Goal: Register for event/course

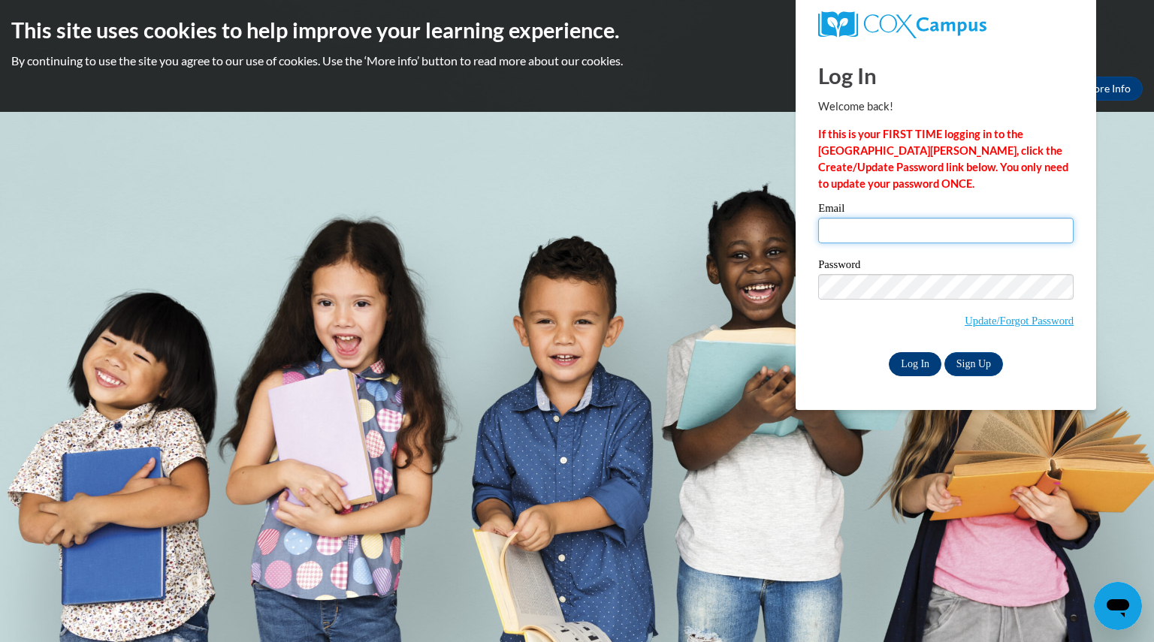
type input "remmelsarah@aasd.k12.wi.us"
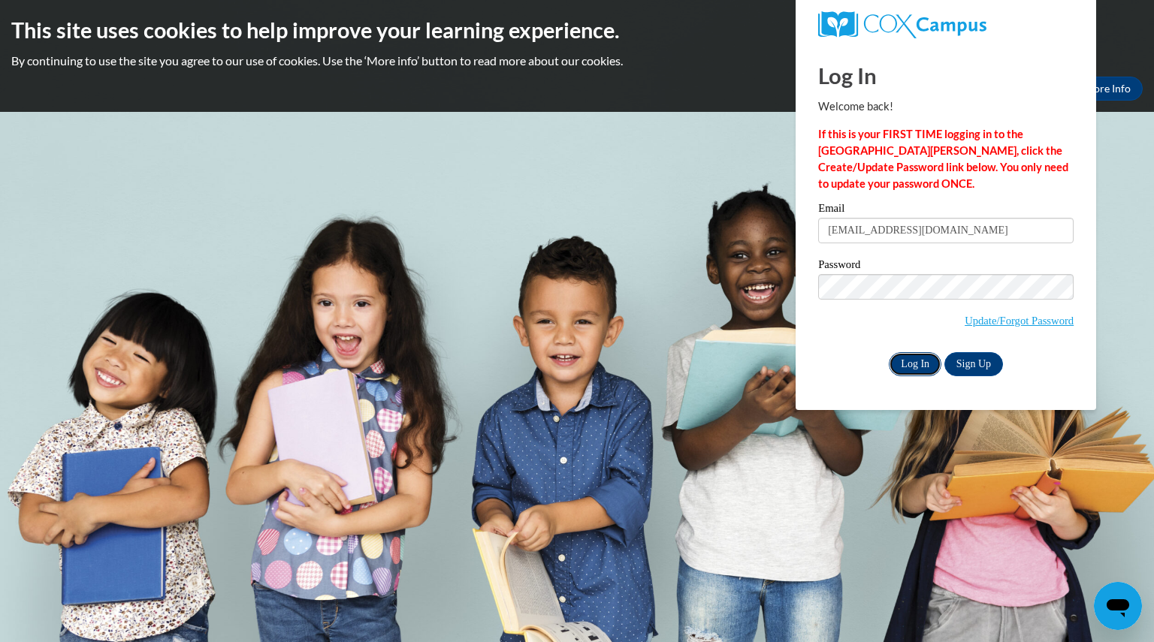
click at [920, 358] on input "Log In" at bounding box center [915, 364] width 53 height 24
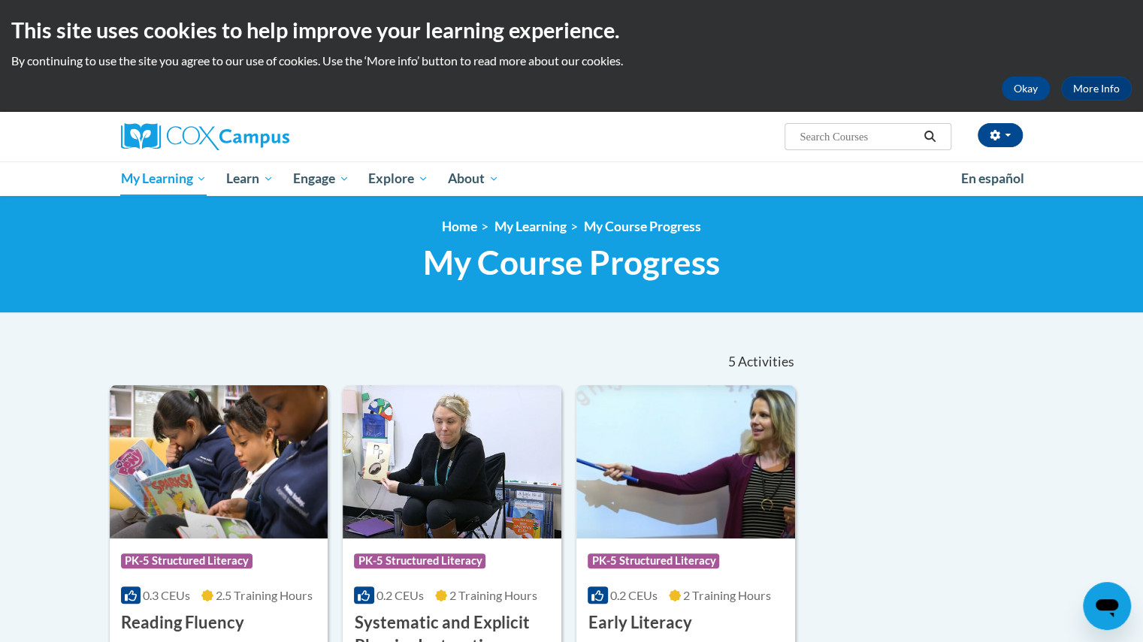
scroll to position [1, 0]
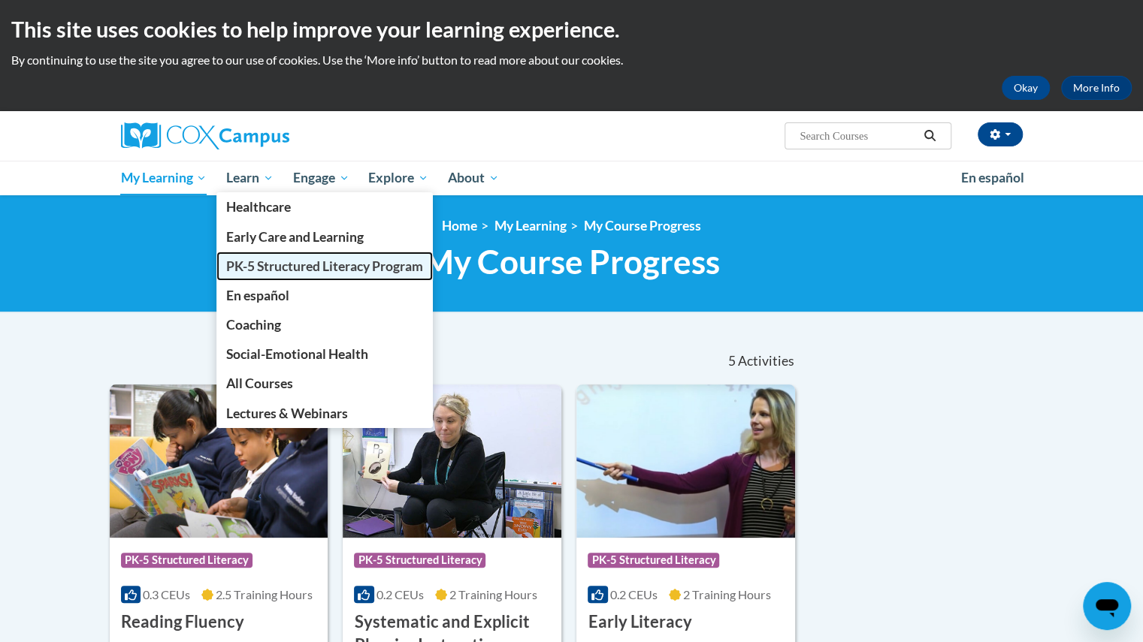
click at [248, 265] on span "PK-5 Structured Literacy Program" at bounding box center [324, 266] width 197 height 16
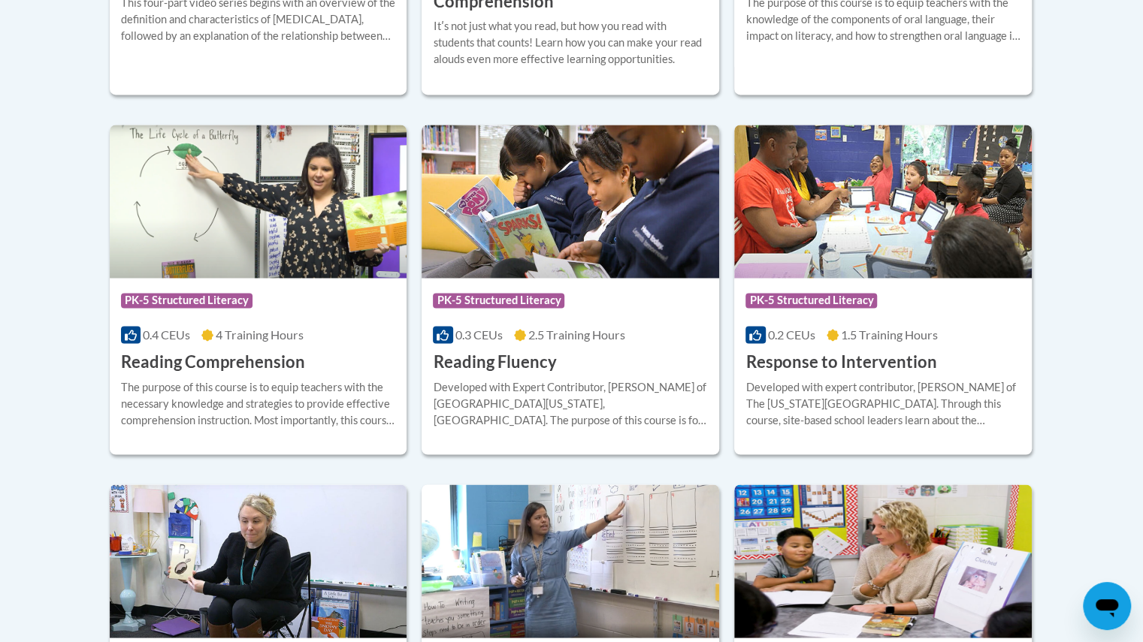
scroll to position [1338, 0]
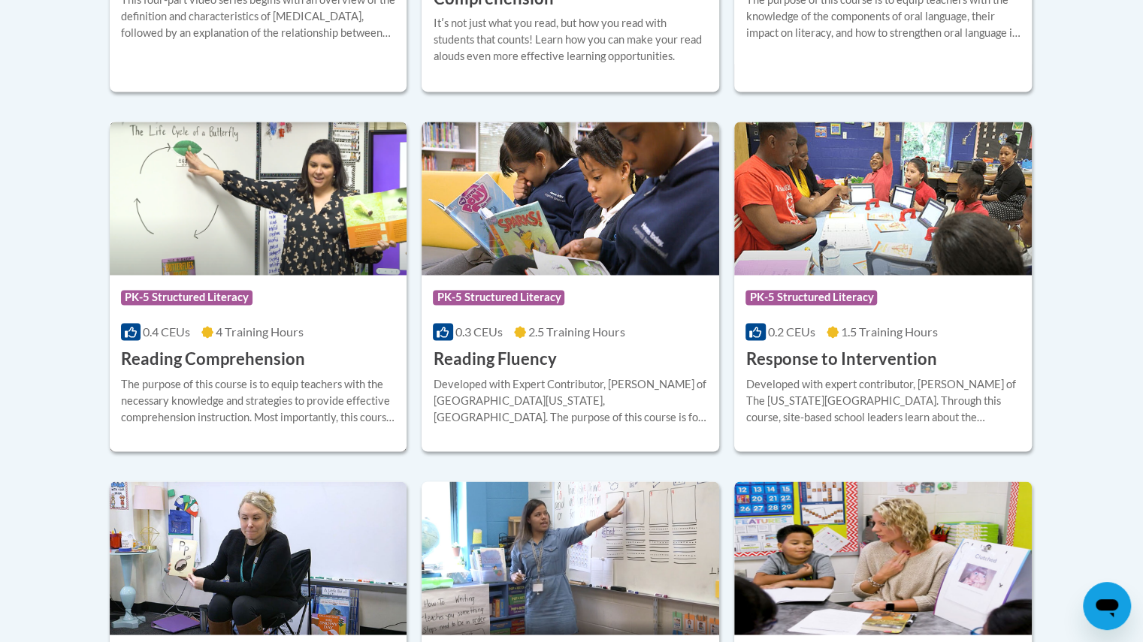
click at [322, 378] on div "The purpose of this course is to equip teachers with the necessary knowledge an…" at bounding box center [258, 401] width 275 height 50
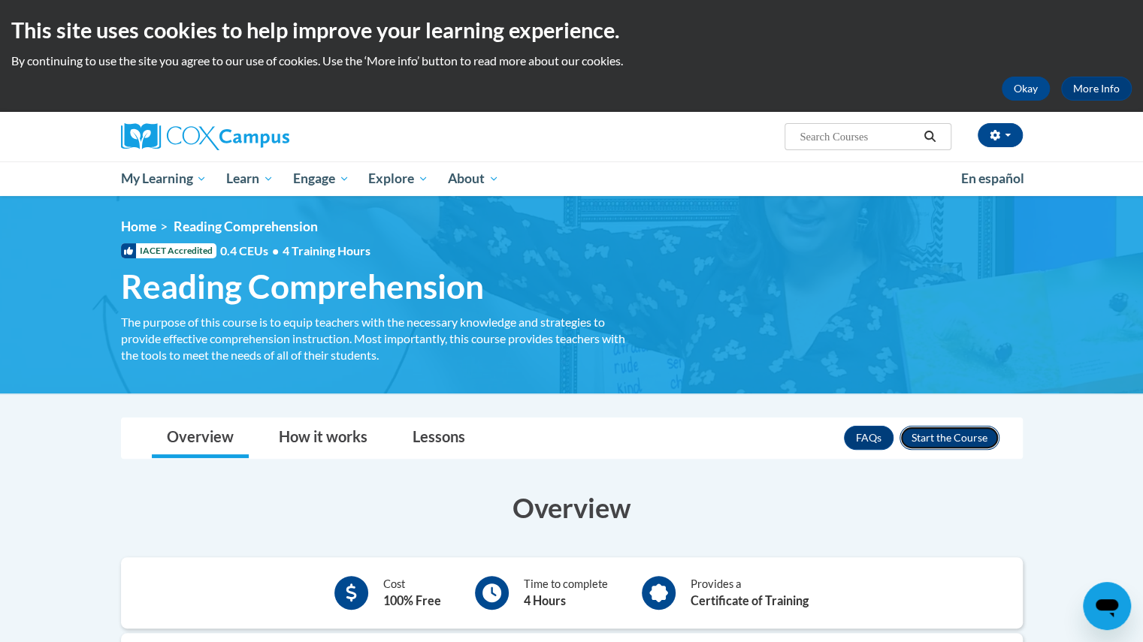
click at [936, 435] on button "Enroll" at bounding box center [949, 438] width 100 height 24
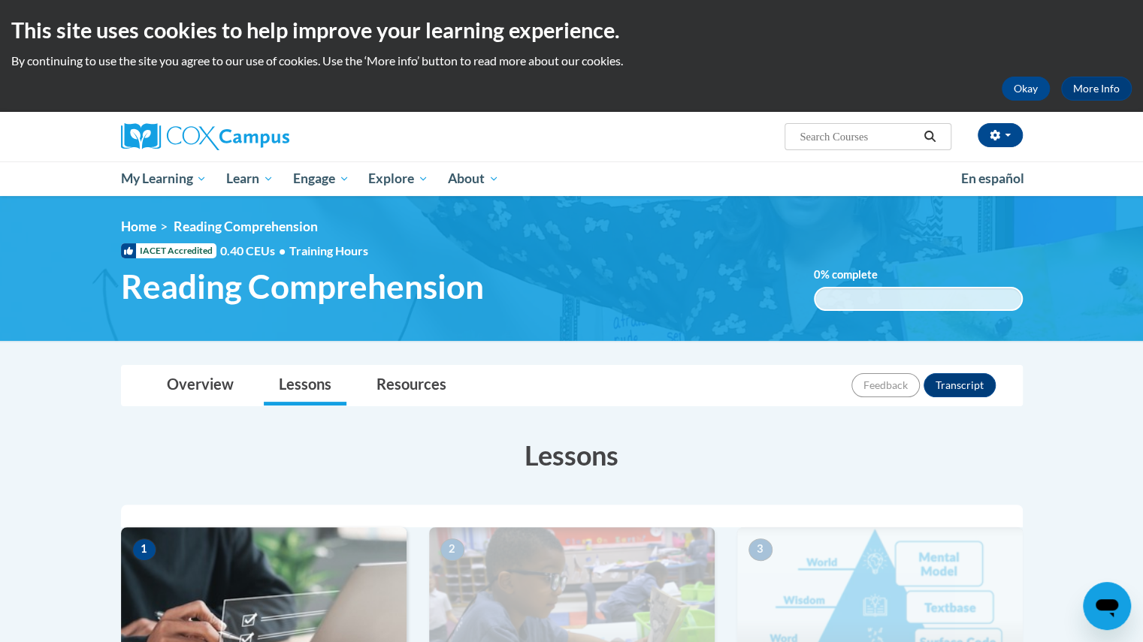
click at [297, 604] on img at bounding box center [264, 602] width 286 height 150
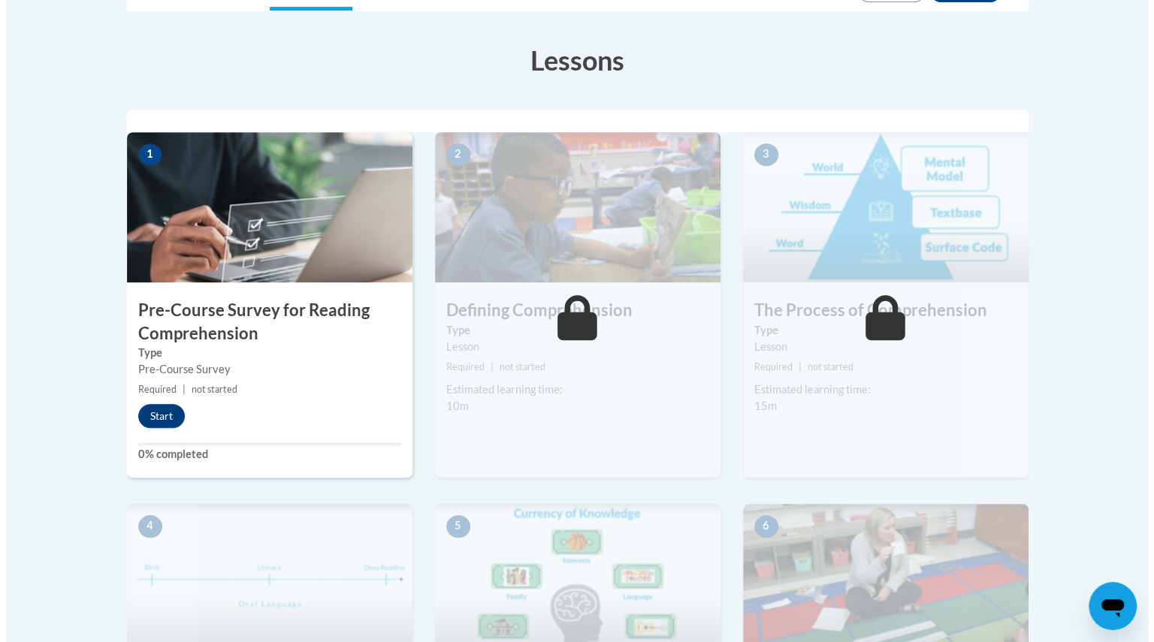
scroll to position [394, 0]
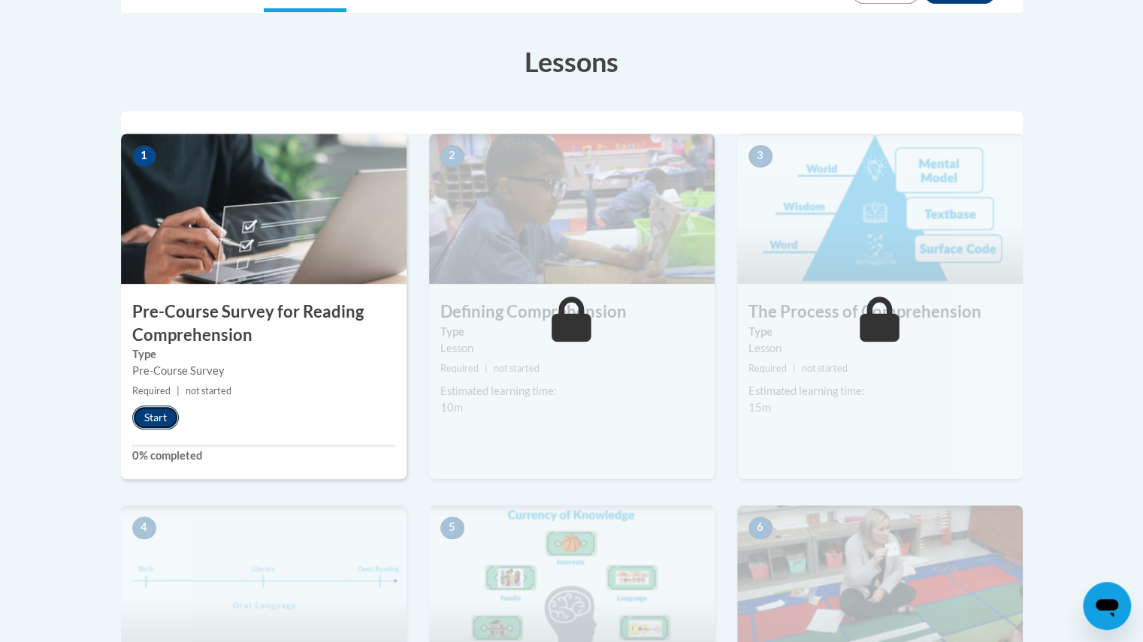
click at [155, 413] on button "Start" at bounding box center [155, 418] width 47 height 24
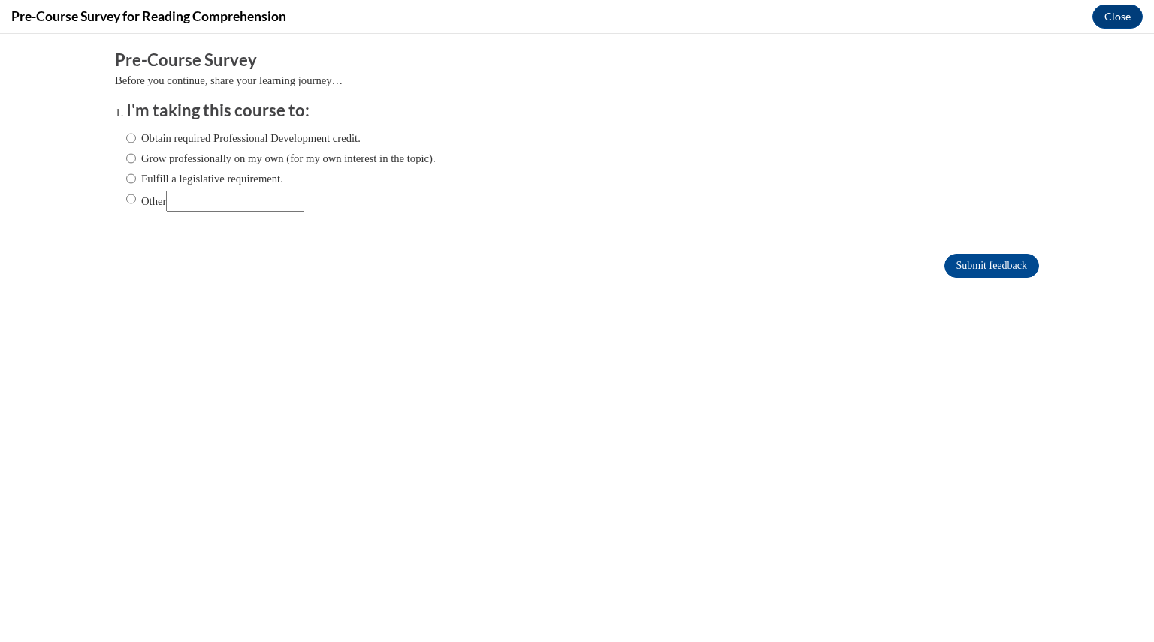
scroll to position [0, 0]
click at [245, 137] on label "Obtain required Professional Development credit." at bounding box center [243, 138] width 234 height 17
click at [136, 137] on input "Obtain required Professional Development credit." at bounding box center [131, 138] width 10 height 17
radio input "true"
click at [251, 154] on label "Grow professionally on my own (for my own interest in the topic)." at bounding box center [281, 158] width 310 height 17
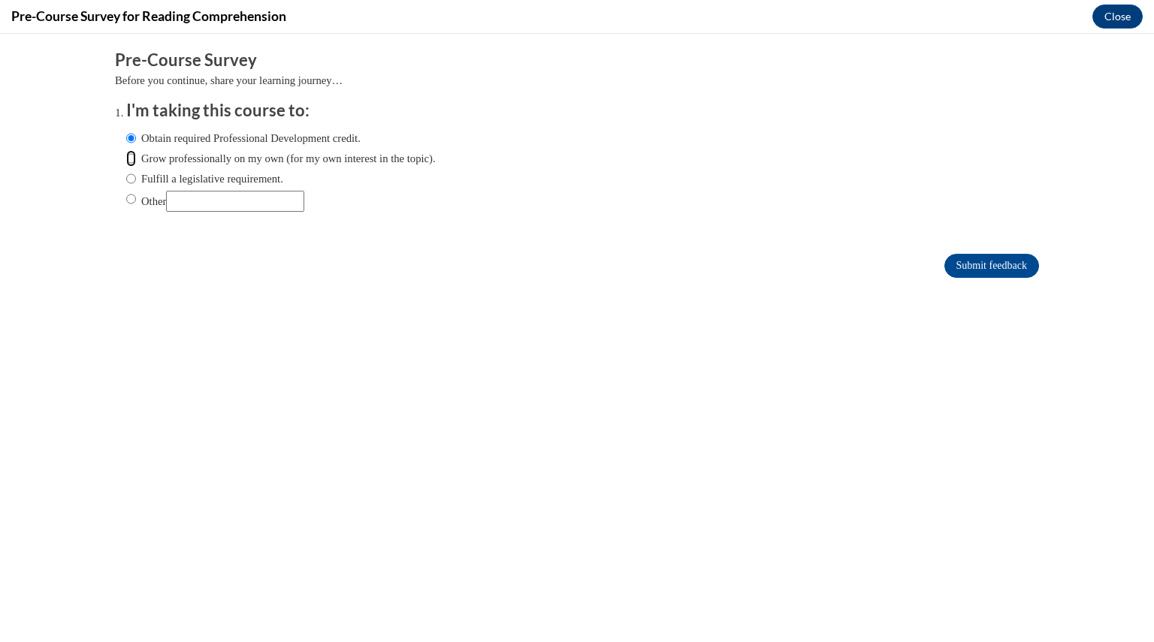
click at [136, 154] on input "Grow professionally on my own (for my own interest in the topic)." at bounding box center [131, 158] width 10 height 17
radio input "true"
click at [241, 175] on label "Fulfill a legislative requirement." at bounding box center [204, 179] width 157 height 17
click at [136, 175] on input "Fulfill a legislative requirement." at bounding box center [131, 179] width 10 height 17
radio input "true"
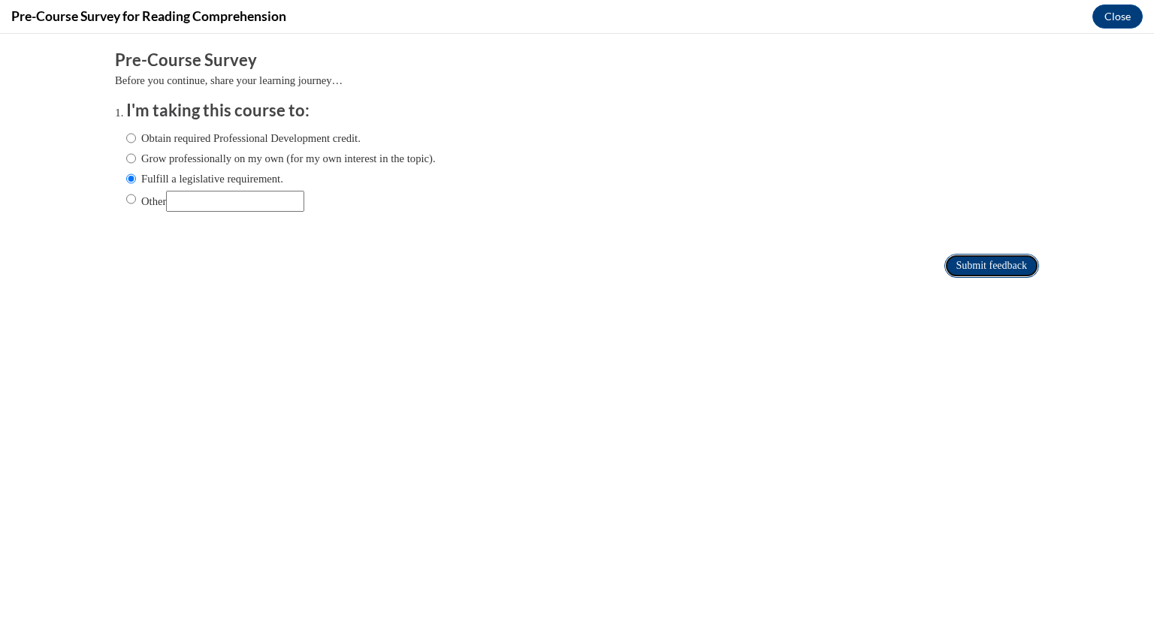
click at [984, 265] on input "Submit feedback" at bounding box center [992, 266] width 95 height 24
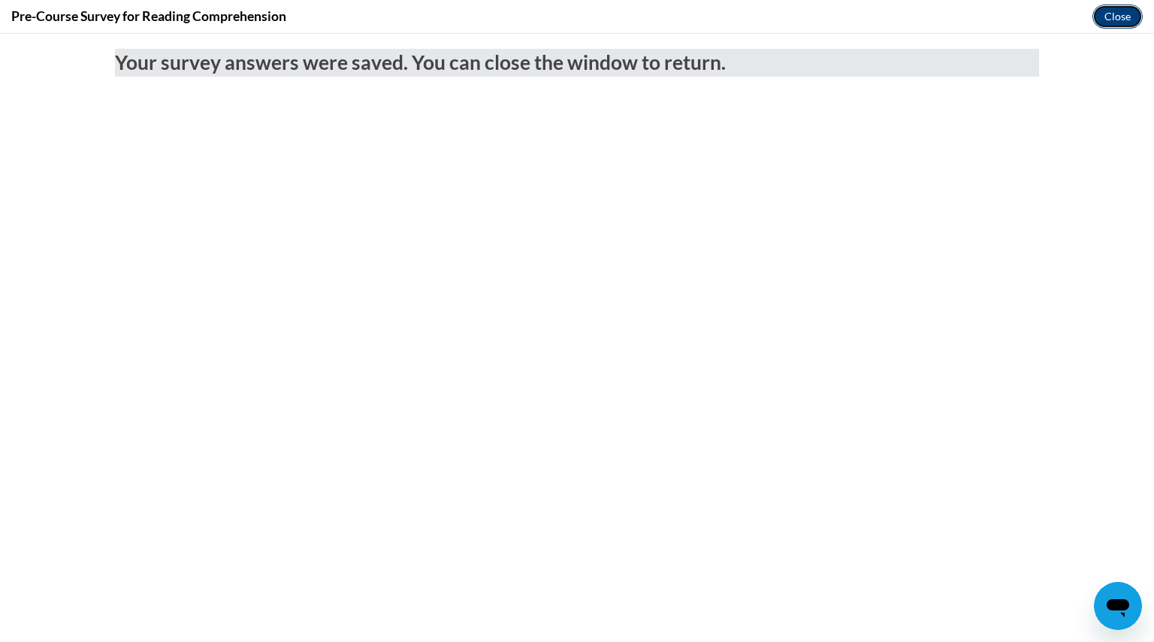
click at [1130, 22] on button "Close" at bounding box center [1118, 17] width 50 height 24
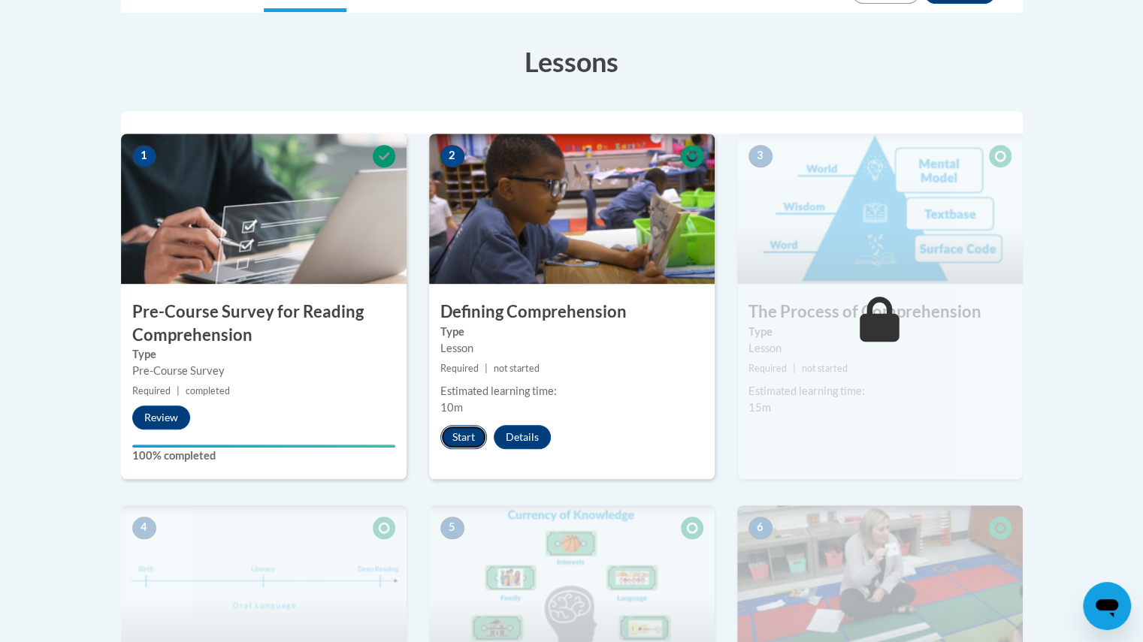
click at [457, 436] on button "Start" at bounding box center [463, 437] width 47 height 24
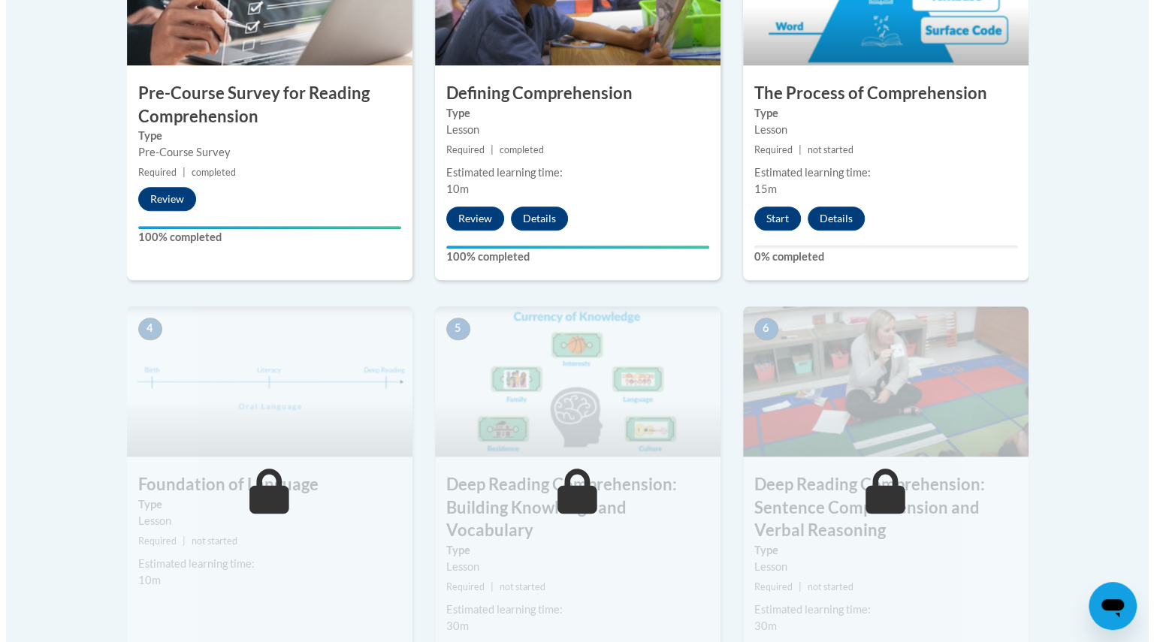
scroll to position [612, 0]
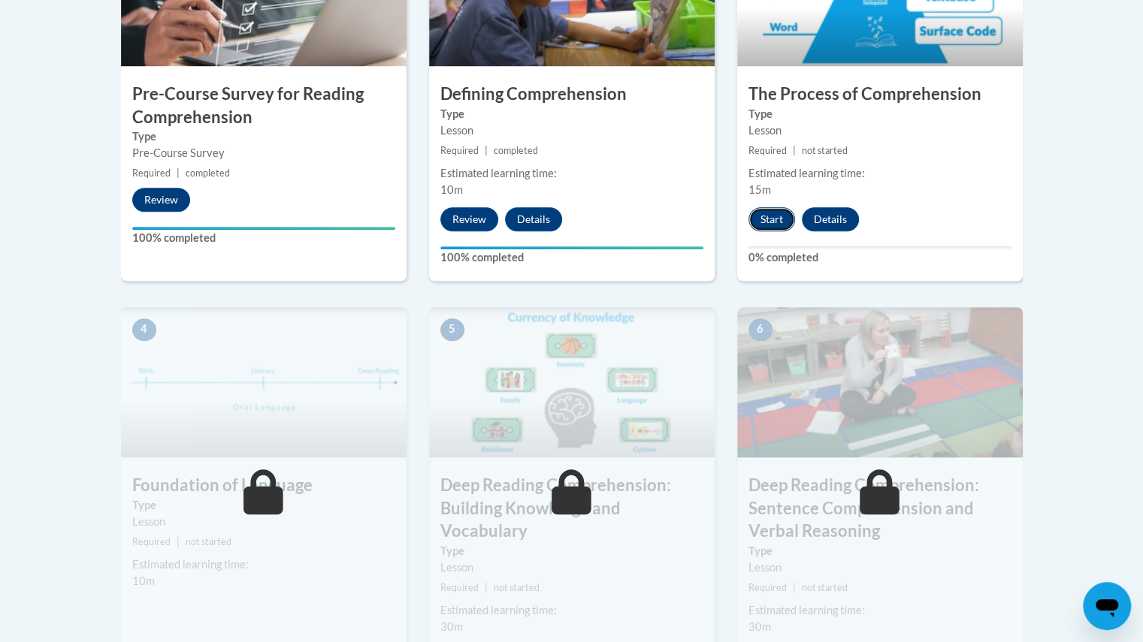
click at [767, 223] on button "Start" at bounding box center [771, 219] width 47 height 24
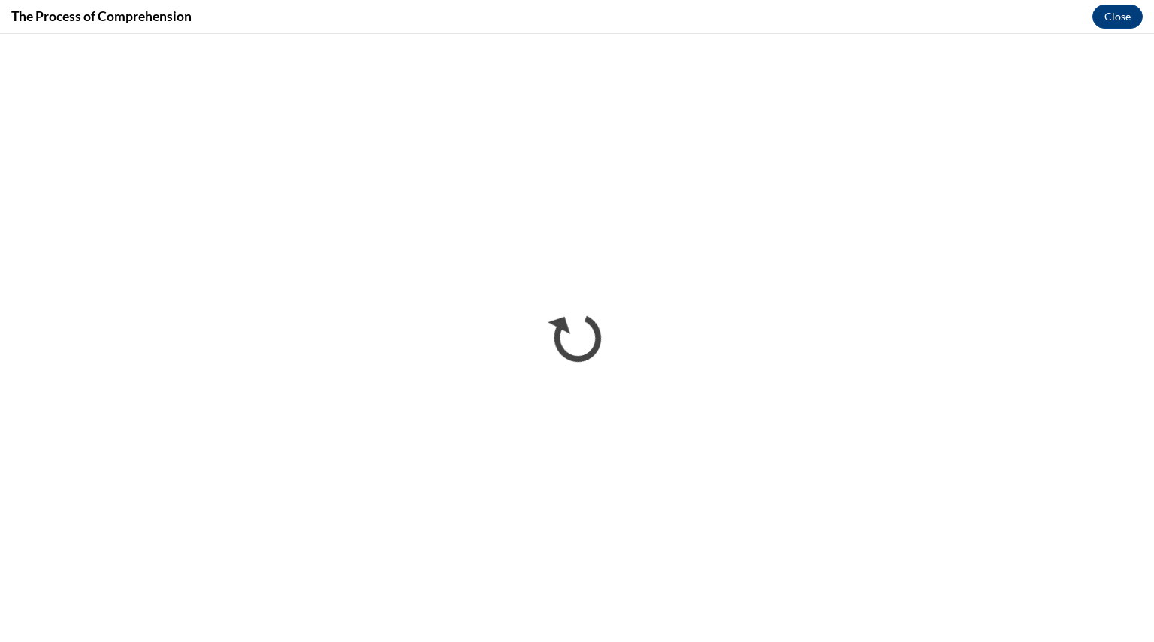
scroll to position [0, 0]
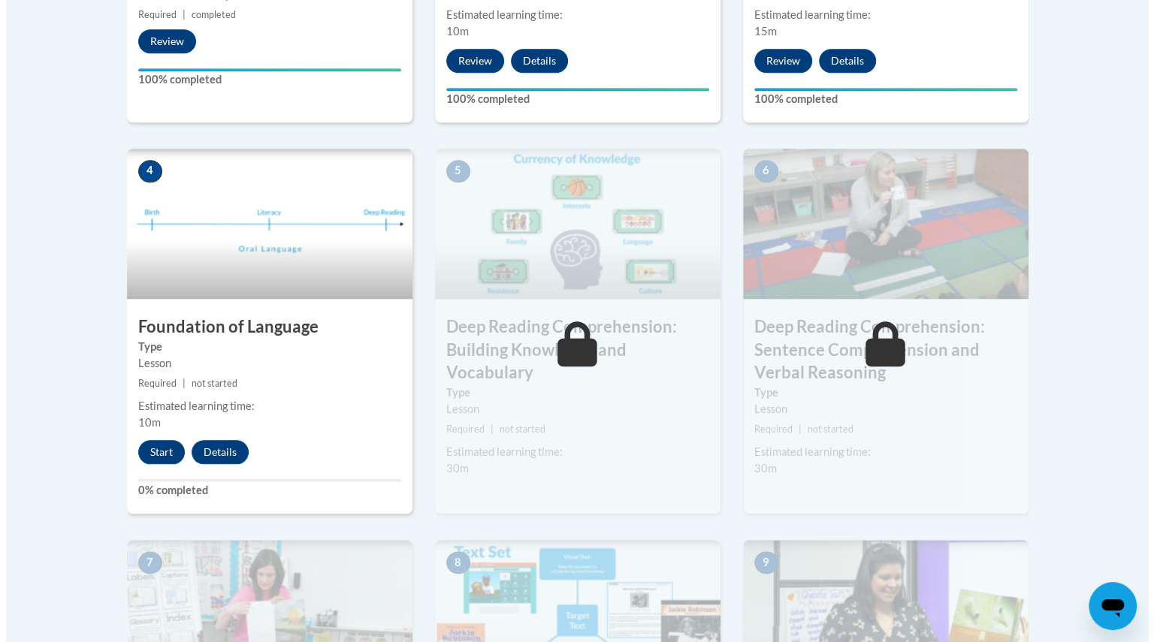
scroll to position [772, 0]
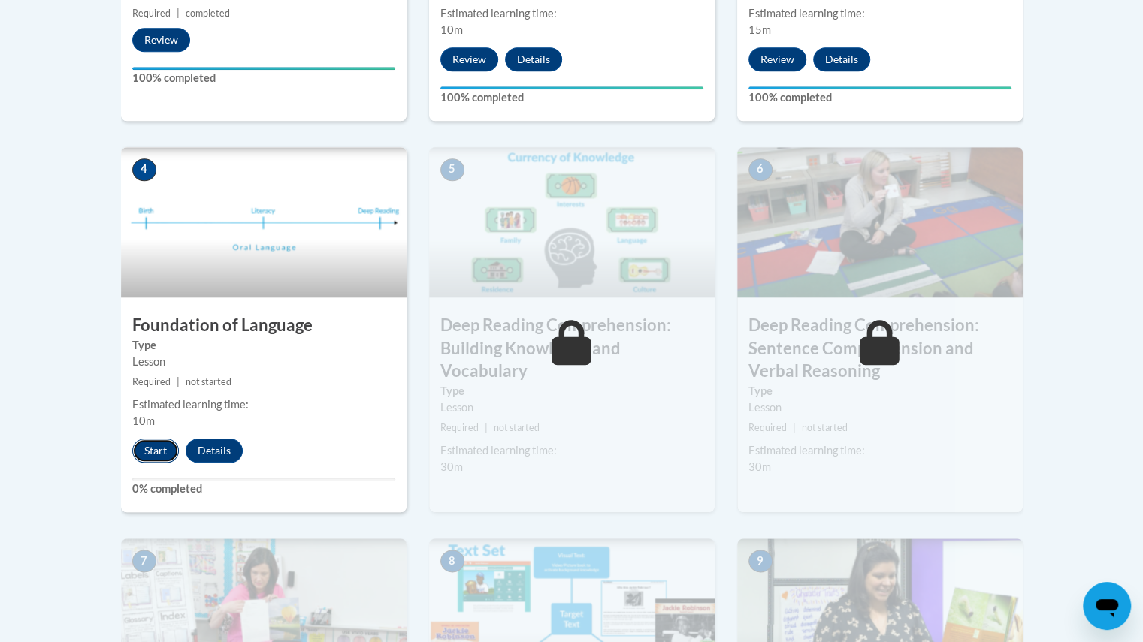
click at [149, 454] on button "Start" at bounding box center [155, 451] width 47 height 24
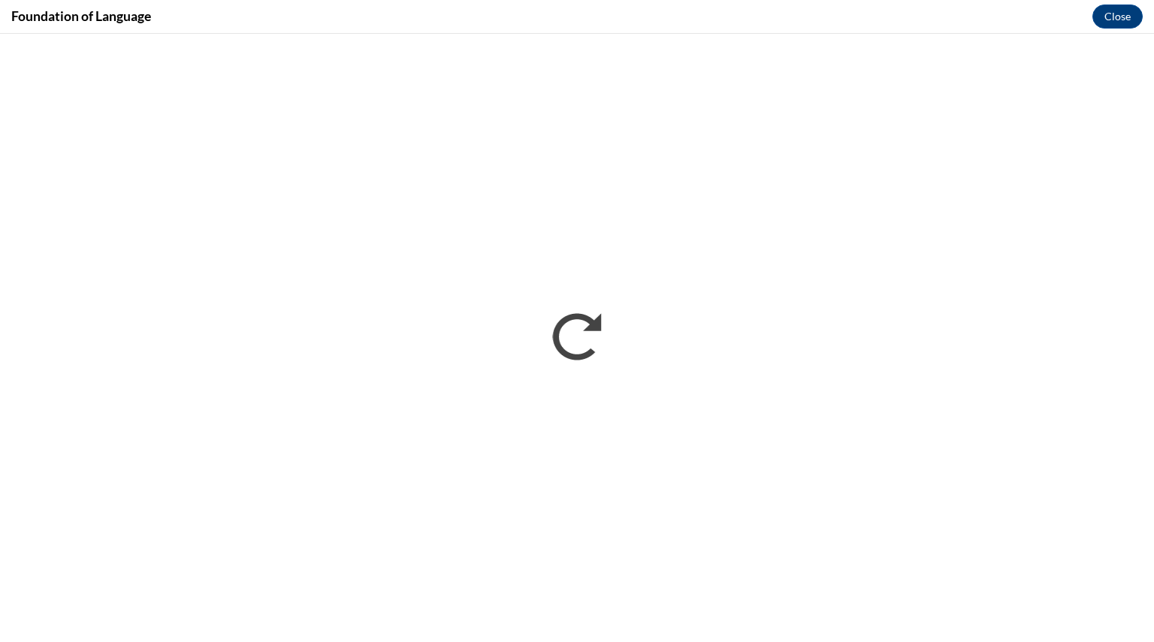
scroll to position [0, 0]
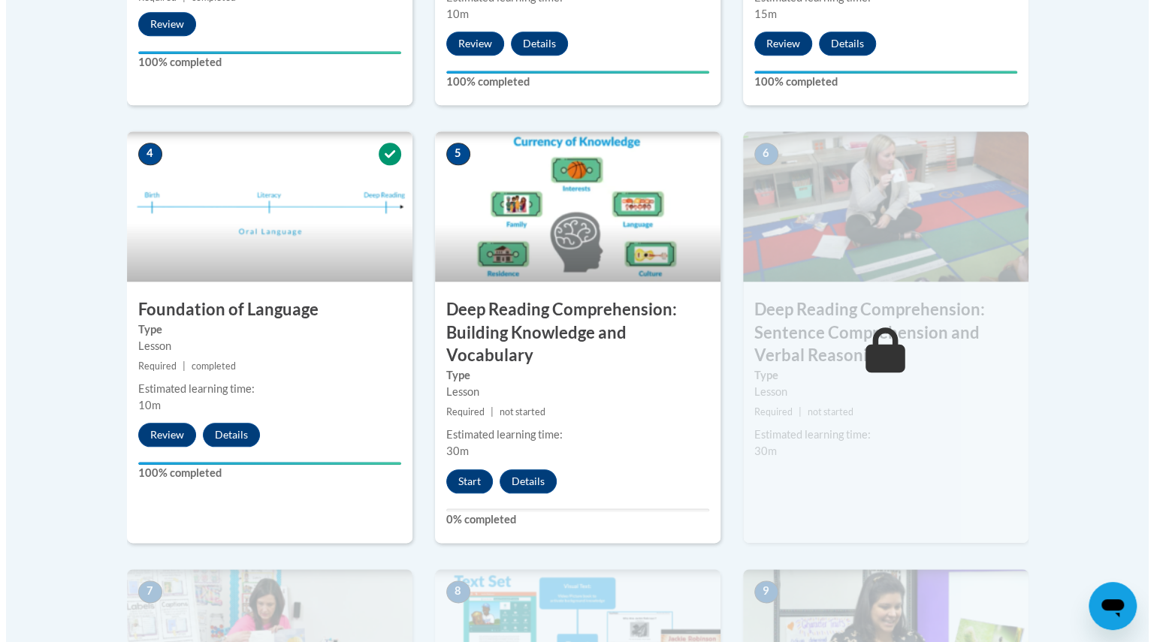
scroll to position [787, 0]
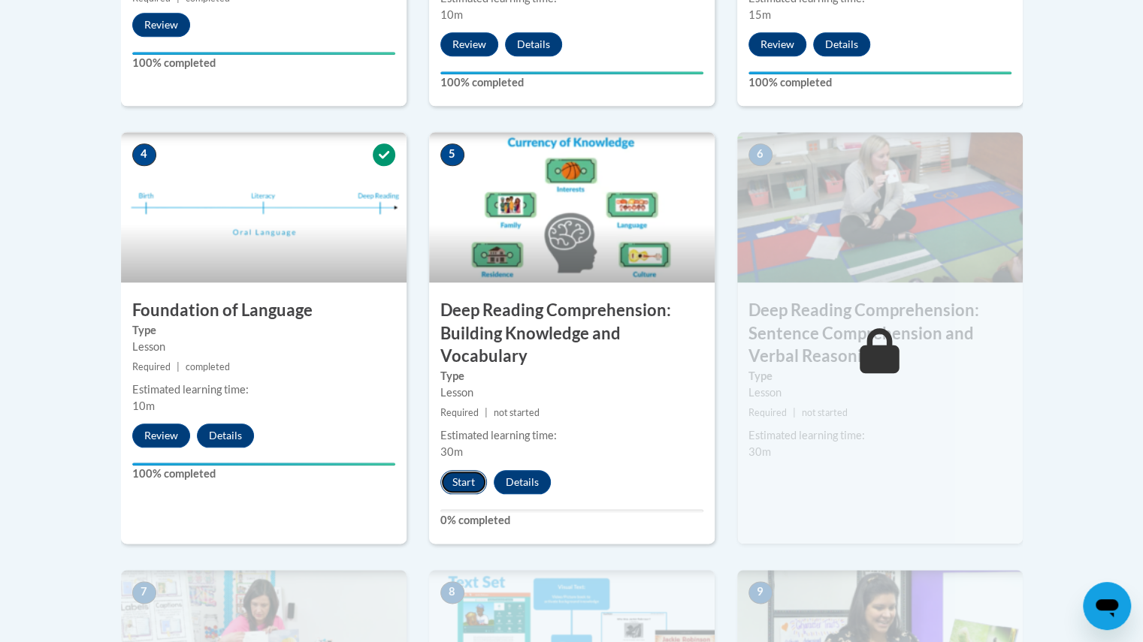
click at [461, 482] on button "Start" at bounding box center [463, 482] width 47 height 24
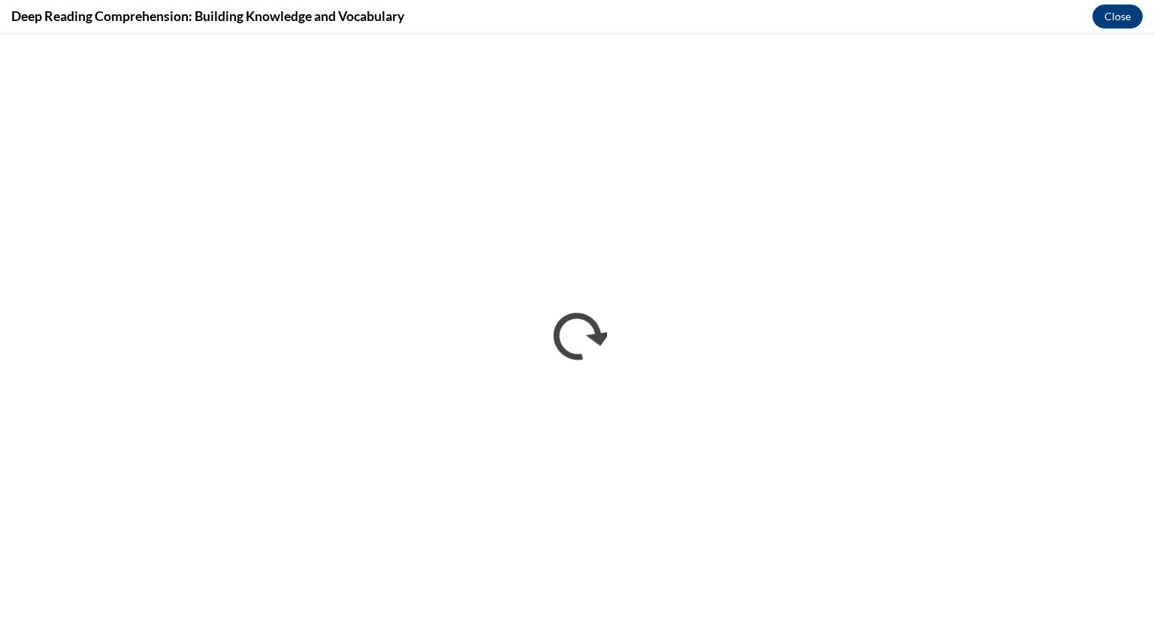
scroll to position [0, 0]
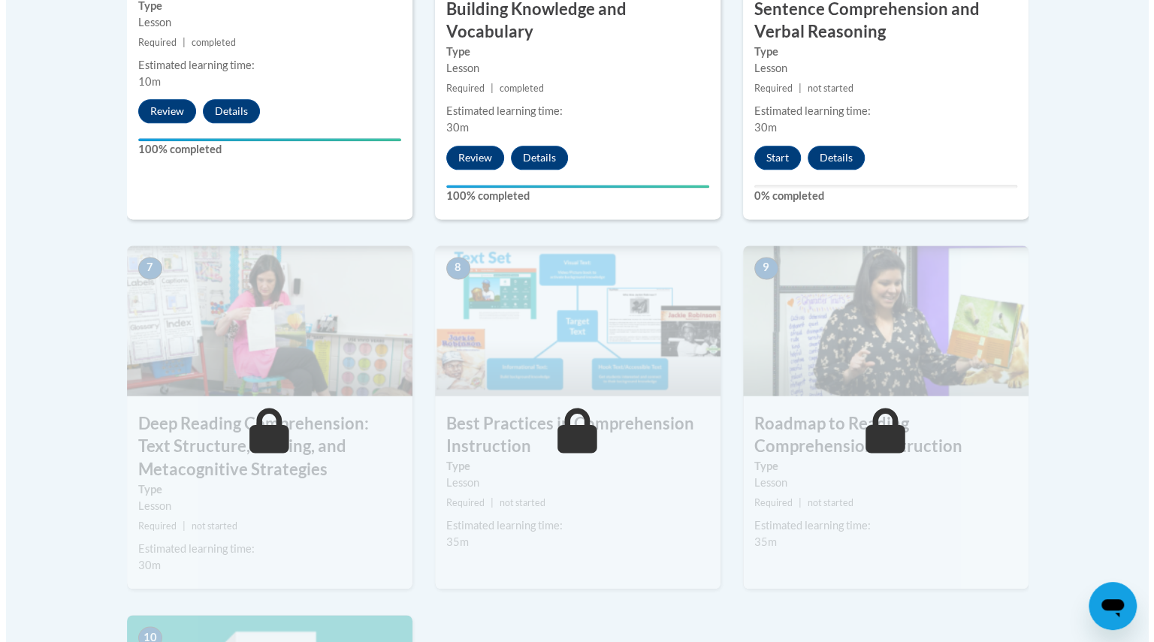
scroll to position [1110, 0]
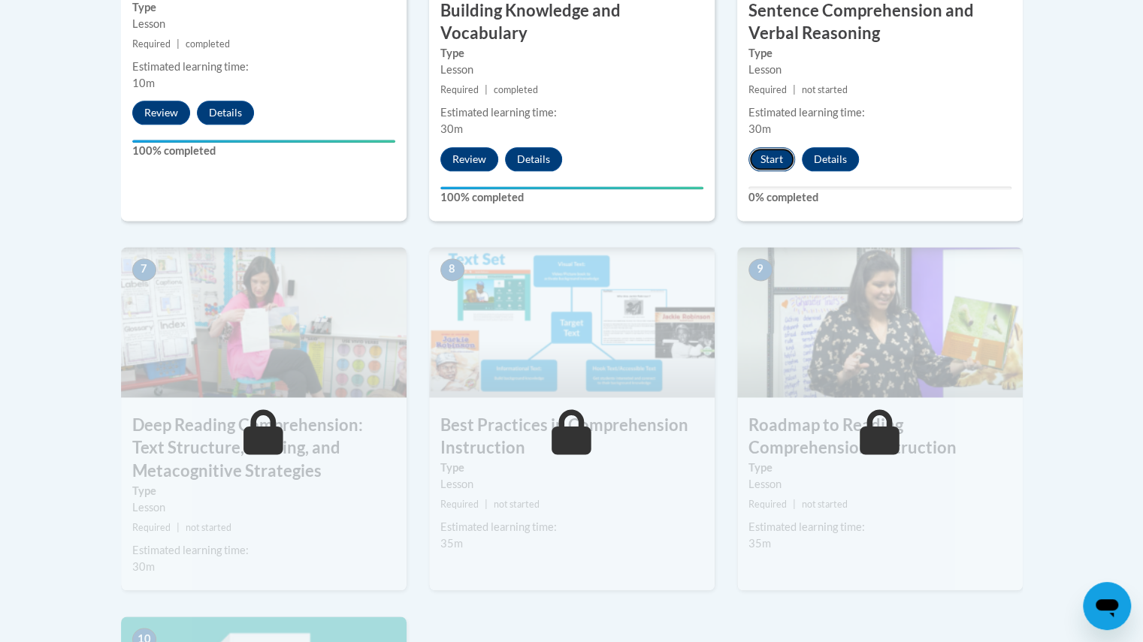
click at [769, 153] on button "Start" at bounding box center [771, 159] width 47 height 24
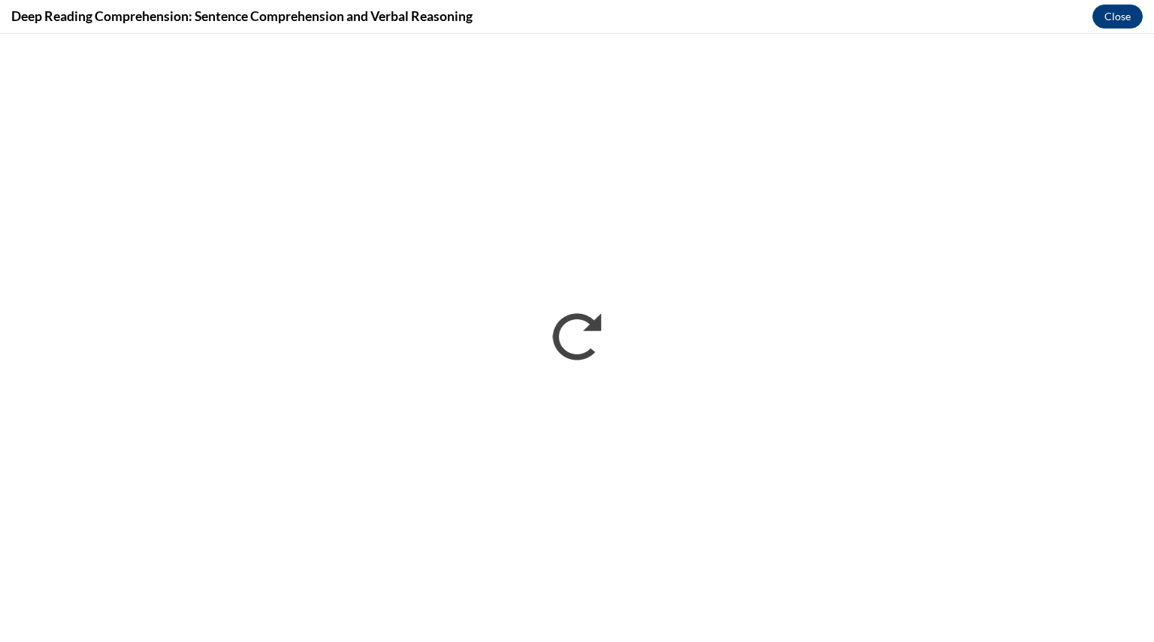
scroll to position [0, 0]
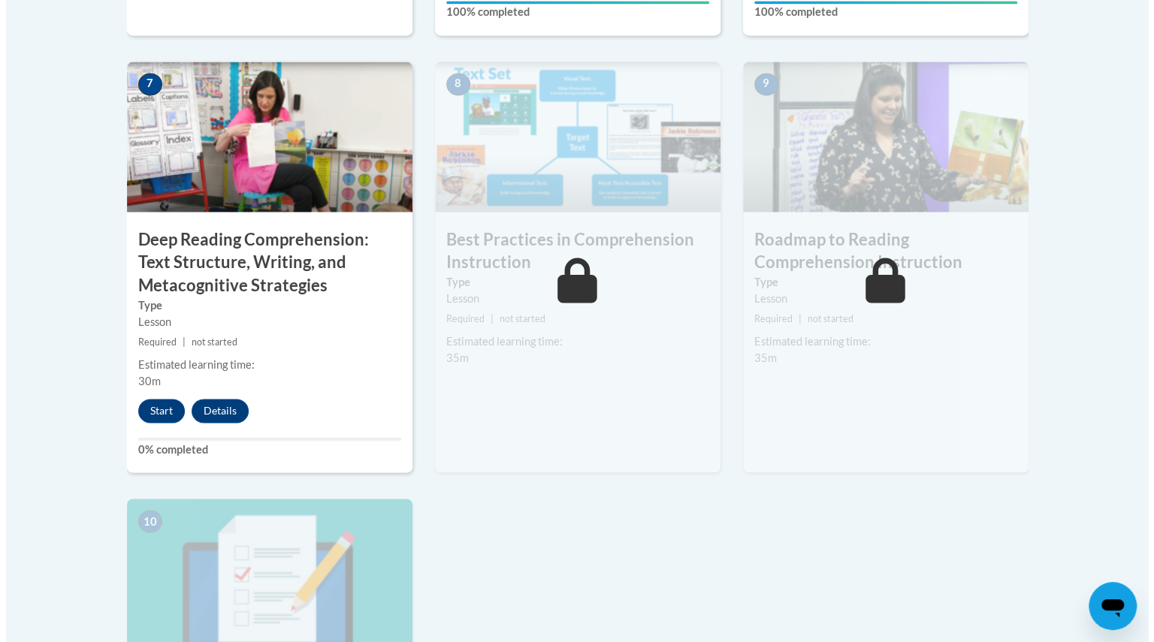
scroll to position [1305, 0]
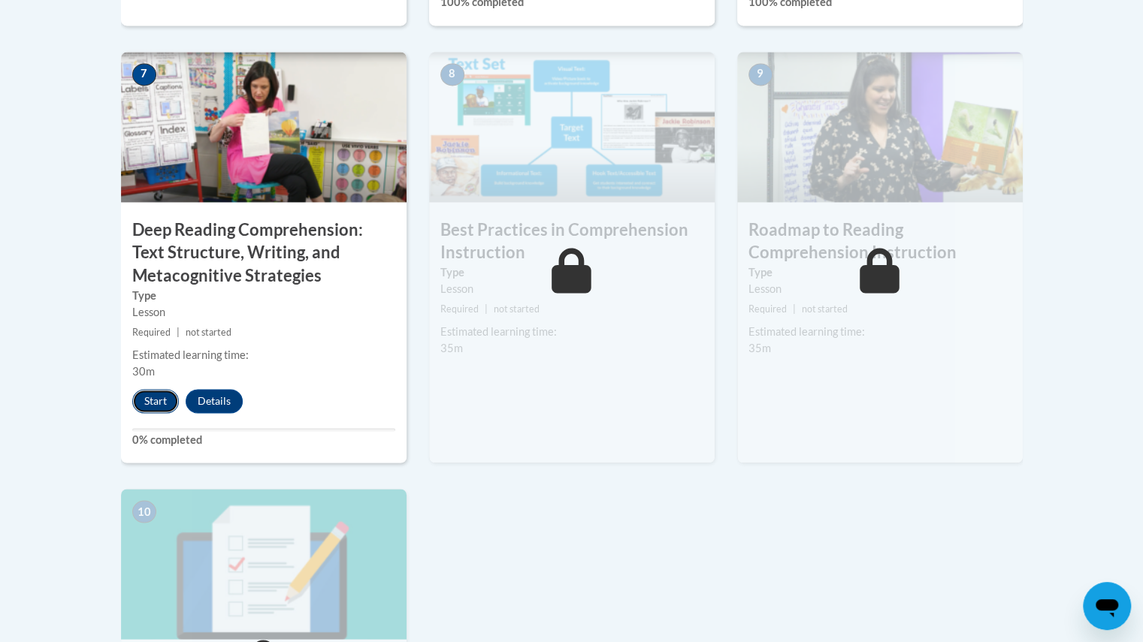
click at [158, 401] on button "Start" at bounding box center [155, 401] width 47 height 24
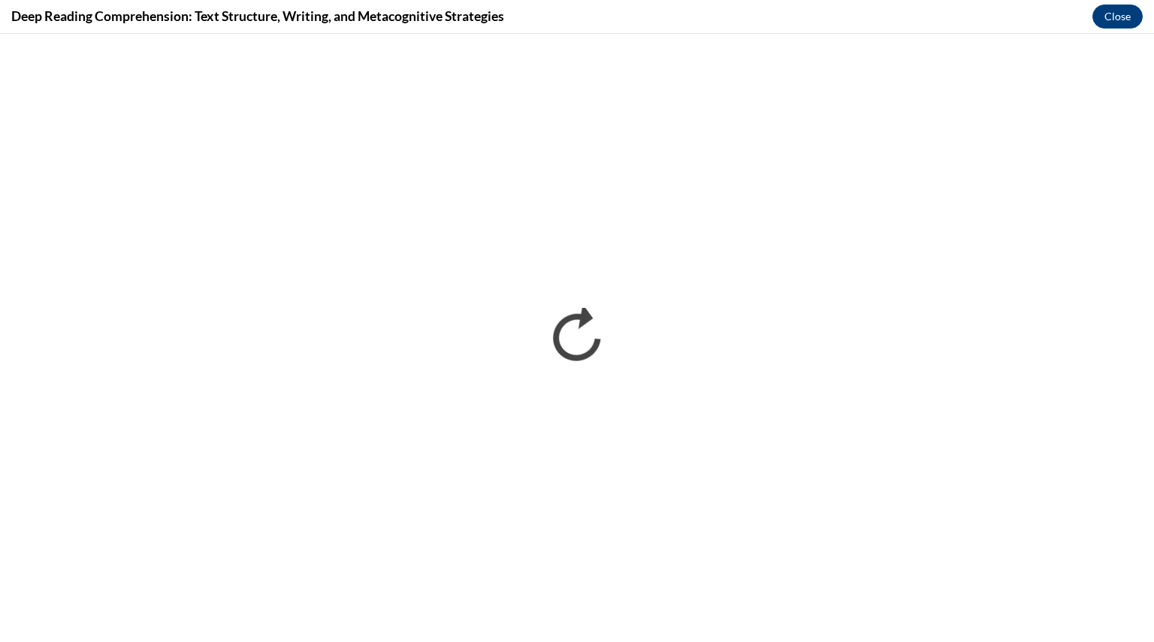
scroll to position [0, 0]
